Goal: Transaction & Acquisition: Purchase product/service

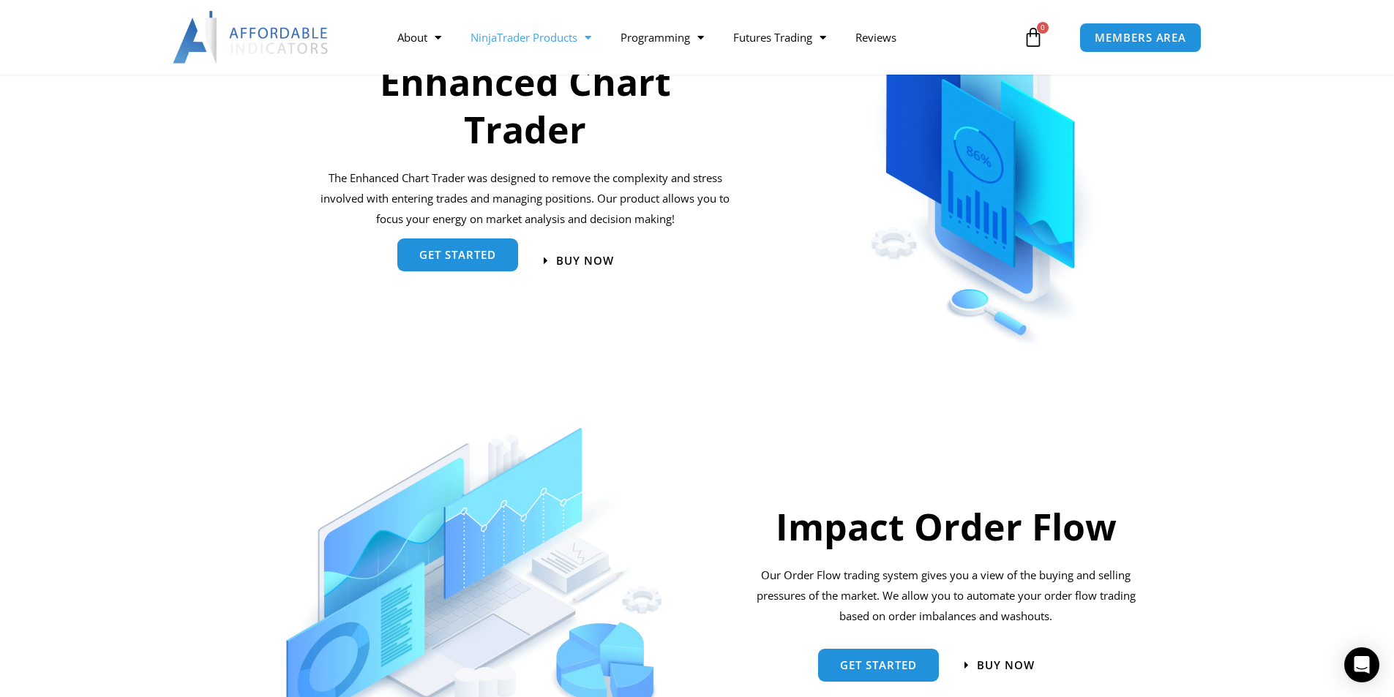
click at [467, 249] on span "get started" at bounding box center [457, 254] width 77 height 11
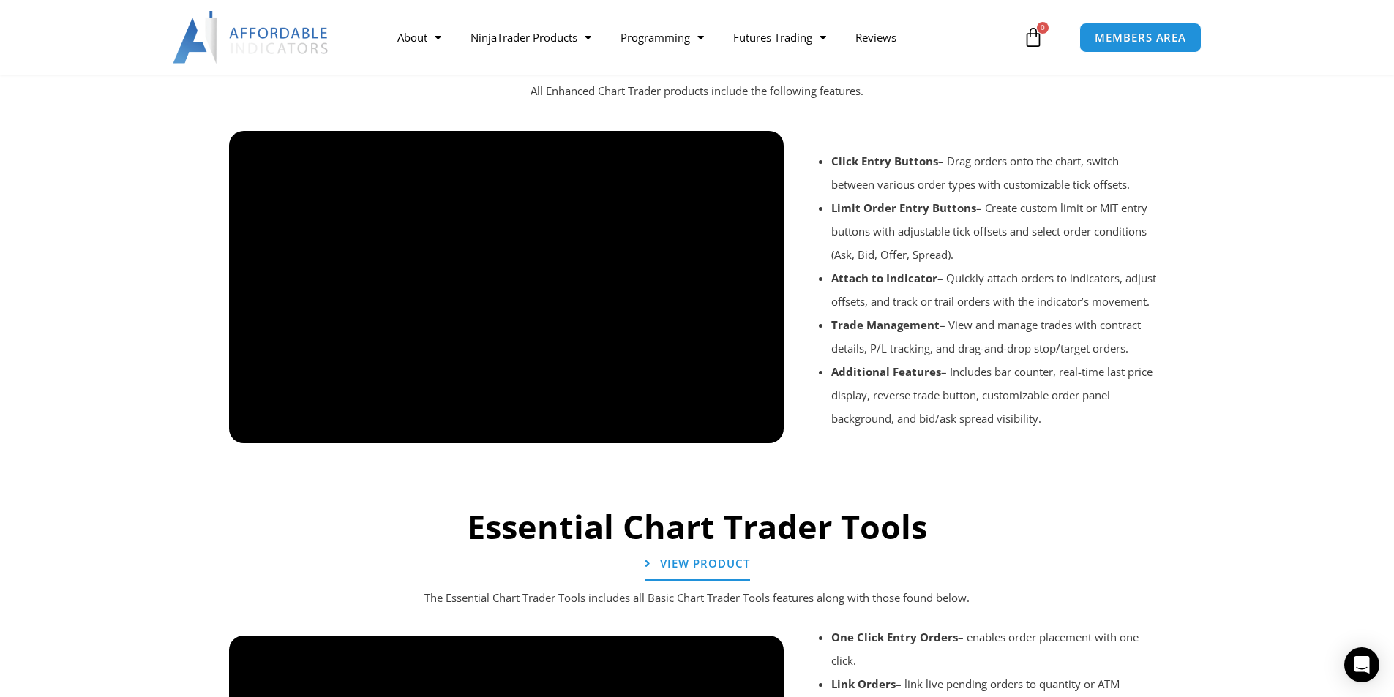
scroll to position [1317, 0]
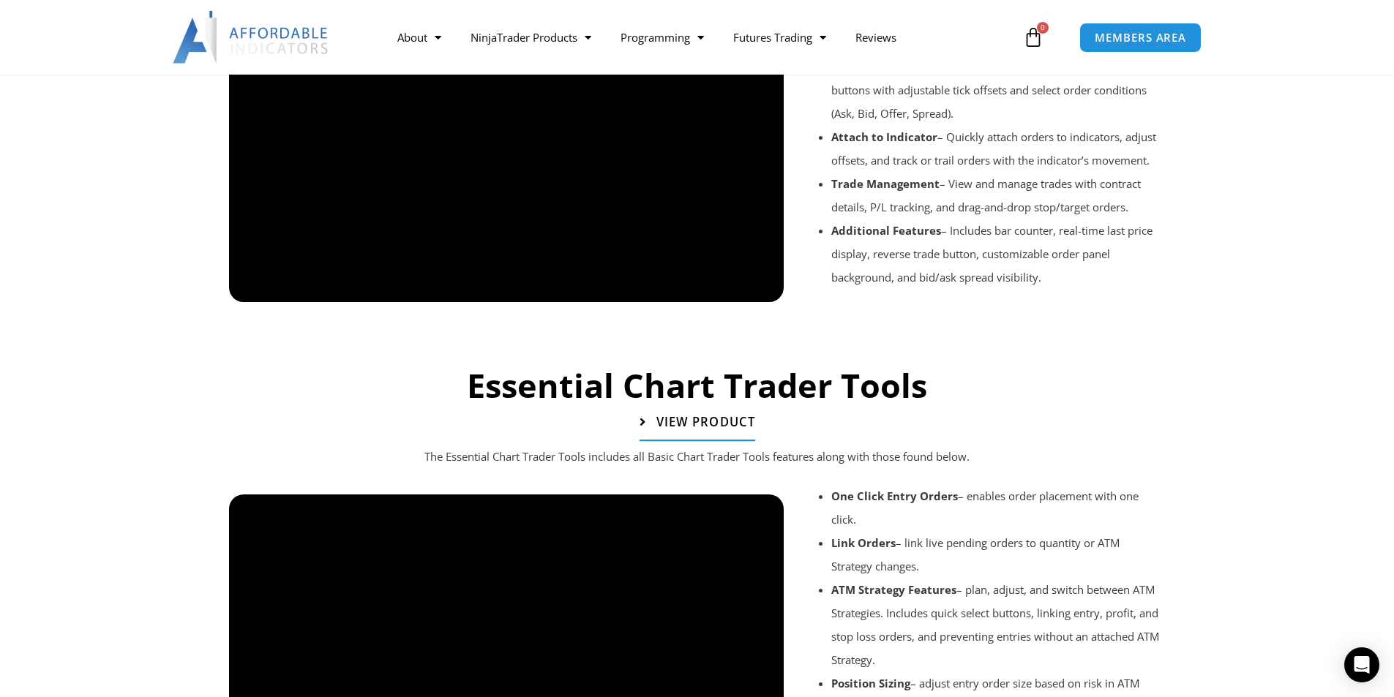
click at [672, 429] on span "View Product" at bounding box center [705, 422] width 99 height 12
